Goal: Find specific page/section: Find specific page/section

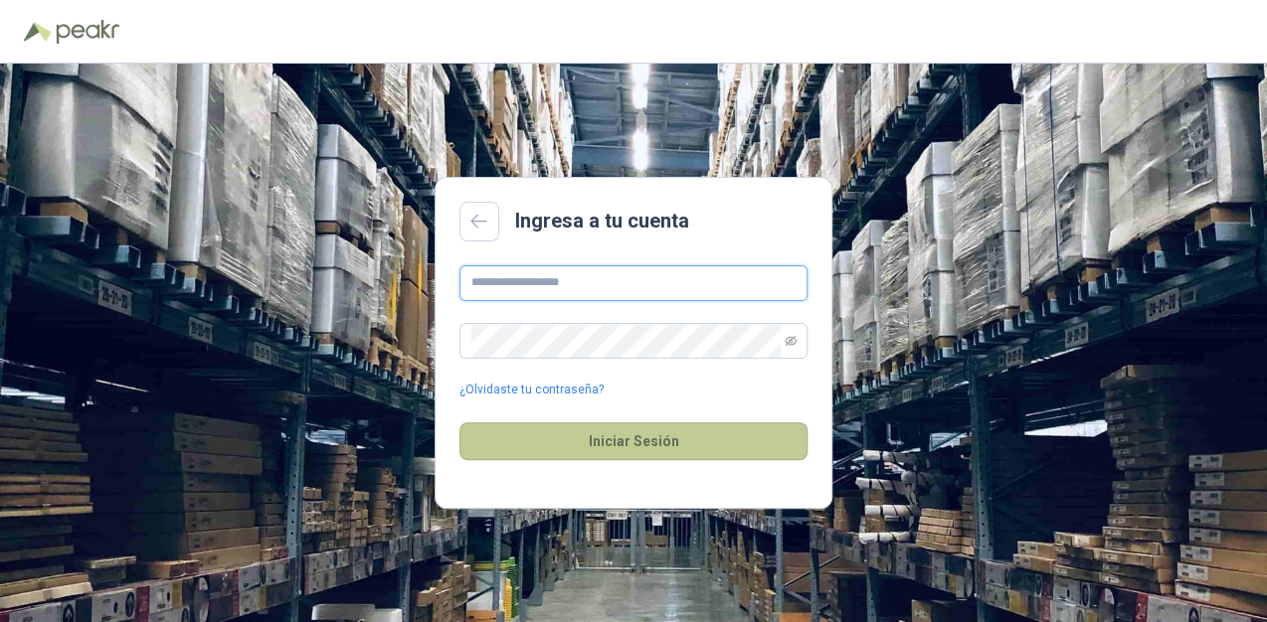
type input "**********"
click at [570, 449] on button "Iniciar Sesión" at bounding box center [633, 442] width 348 height 38
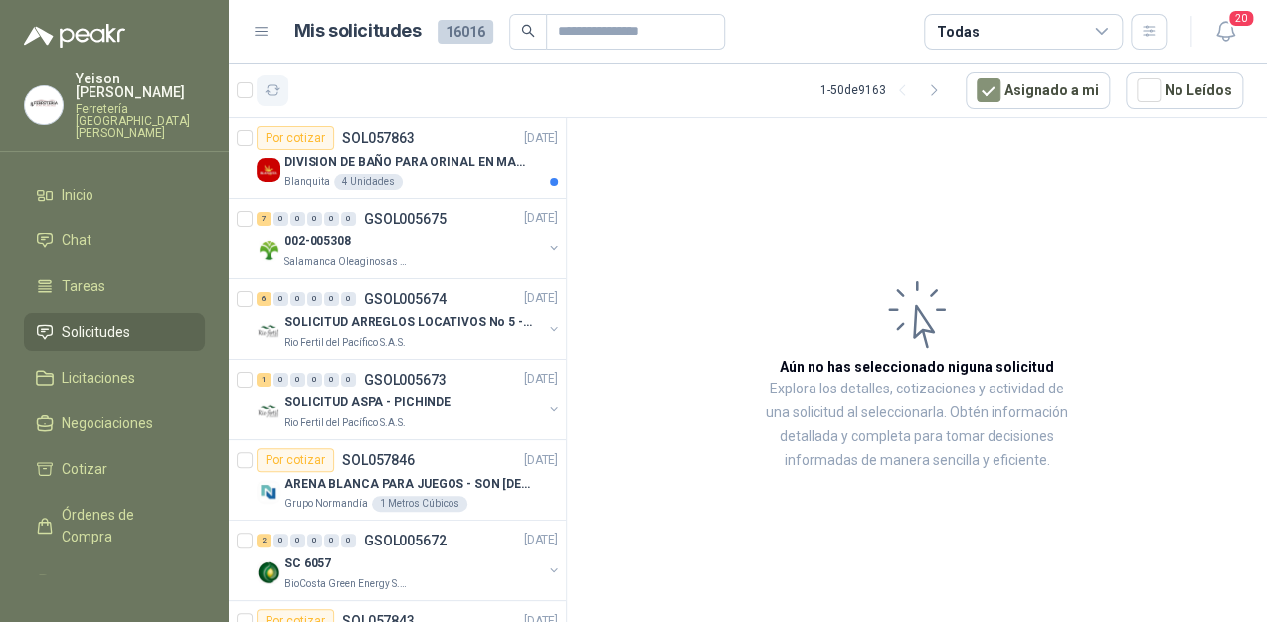
click at [273, 88] on icon "button" at bounding box center [272, 91] width 17 height 17
click at [429, 171] on div "DIVISION DE BAÑO PARA ORINAL EN MADERA O PLASTICA" at bounding box center [420, 162] width 273 height 24
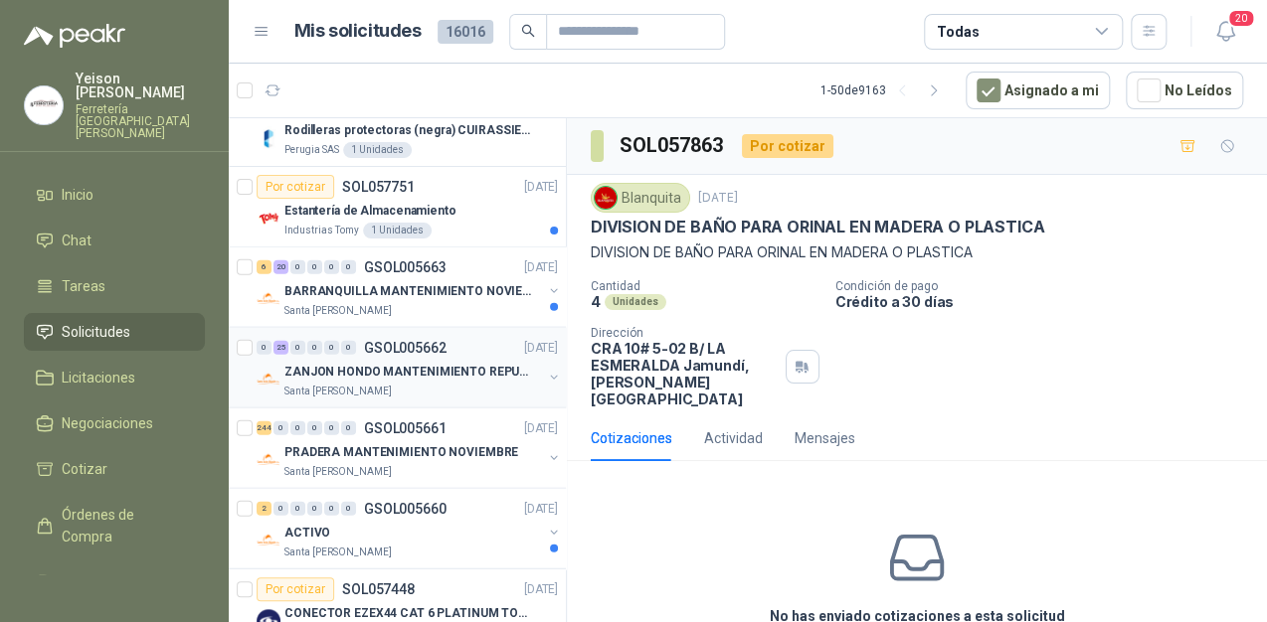
scroll to position [1909, 0]
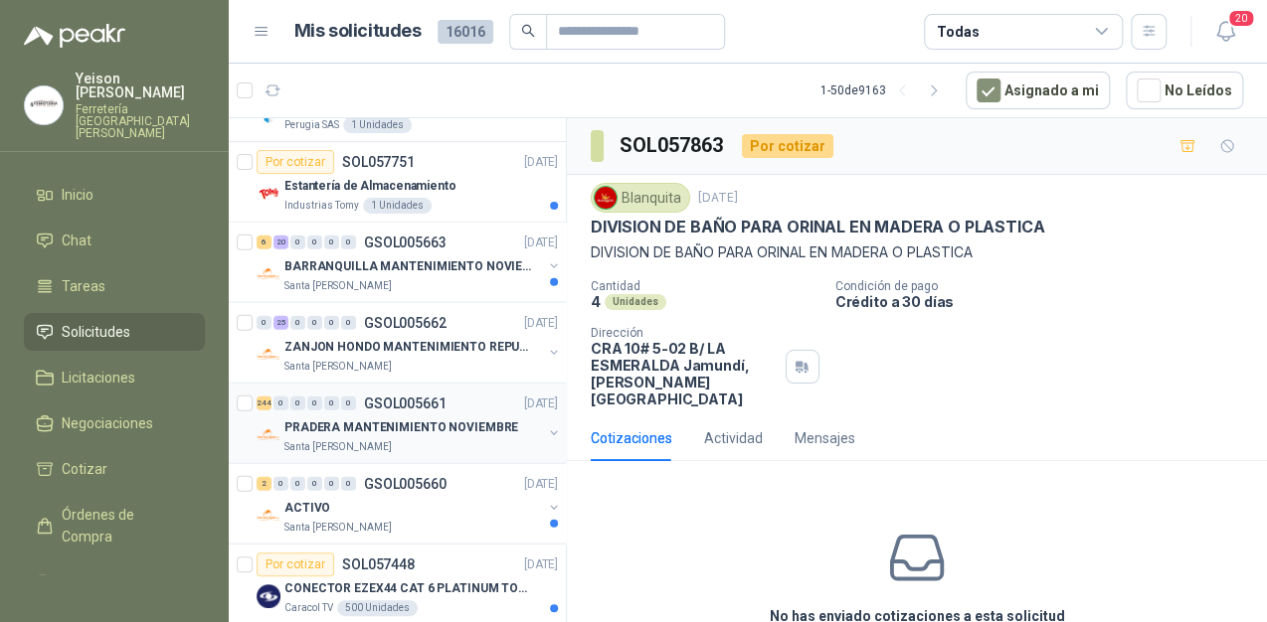
click at [411, 406] on div "244 0 0 0 0 0 GSOL005661 [DATE]" at bounding box center [408, 404] width 305 height 24
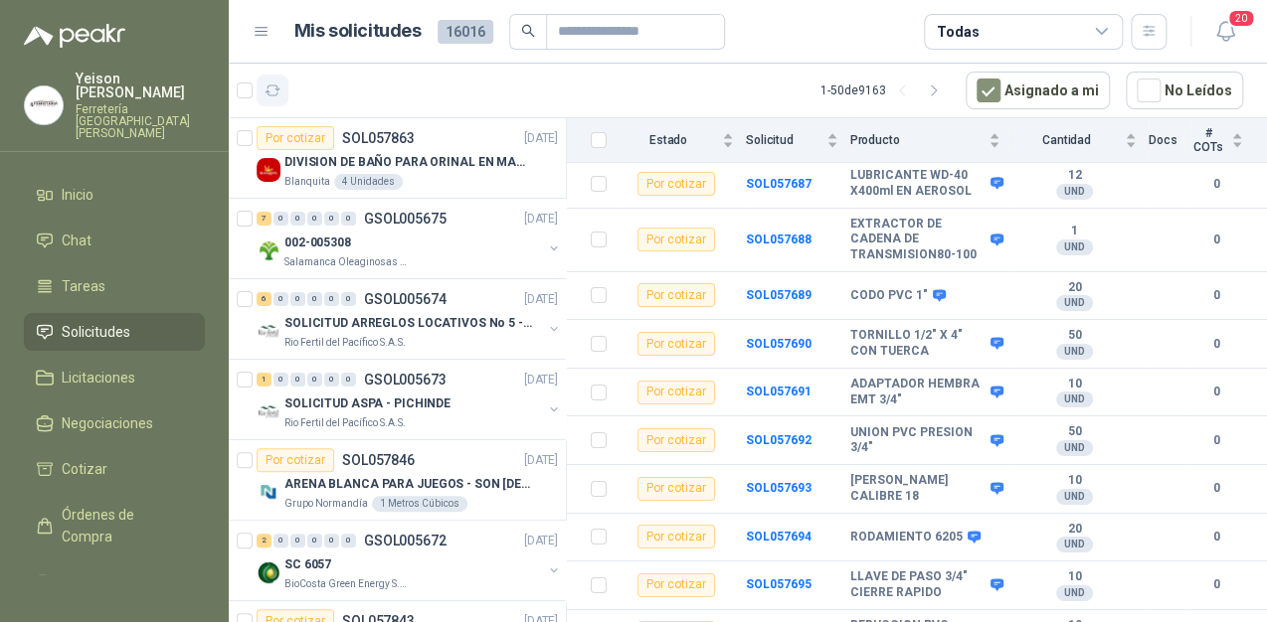
click at [274, 90] on icon "button" at bounding box center [272, 91] width 17 height 17
